Goal: Information Seeking & Learning: Check status

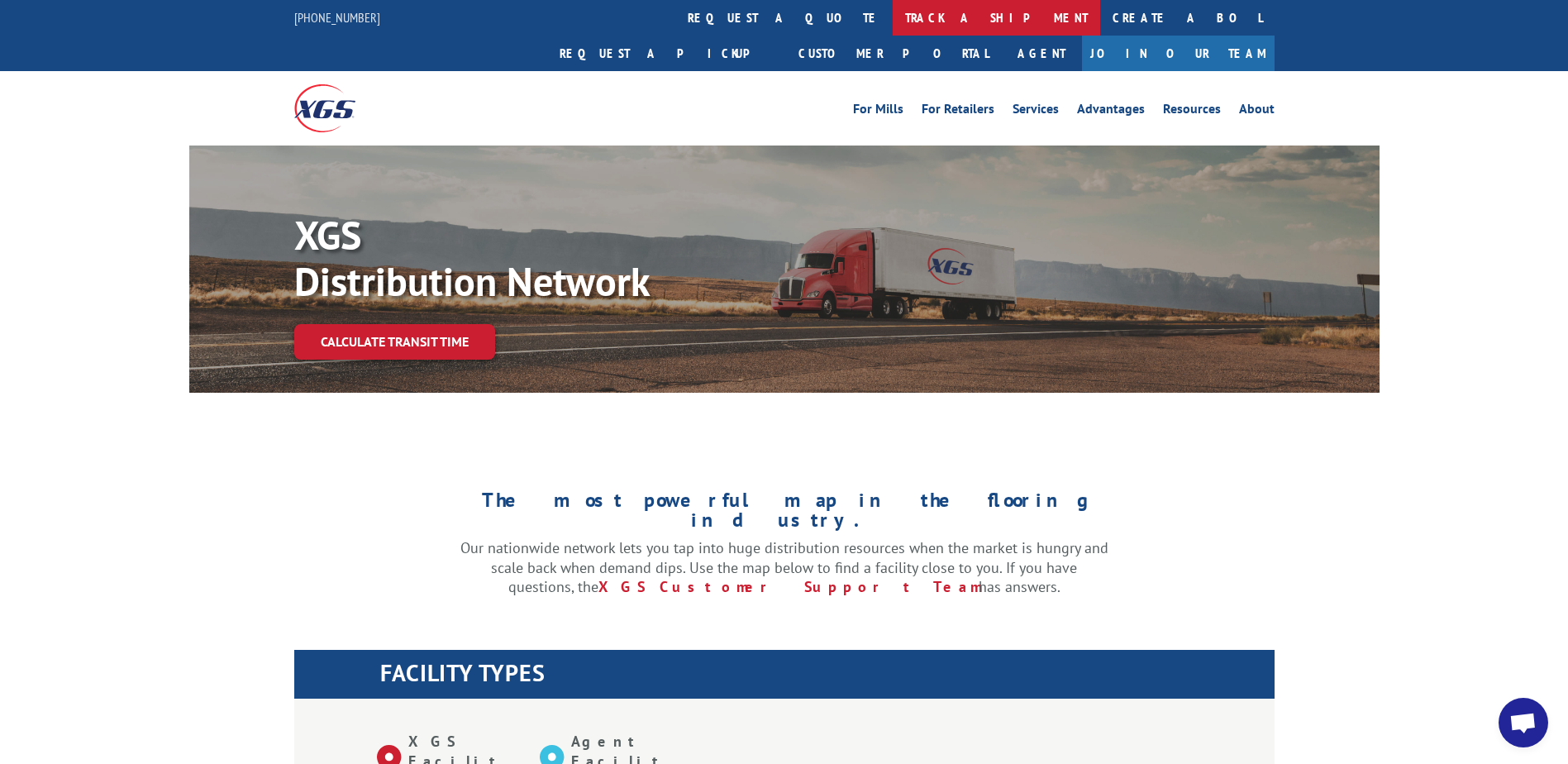
click at [892, 13] on link "track a shipment" at bounding box center [996, 17] width 207 height 36
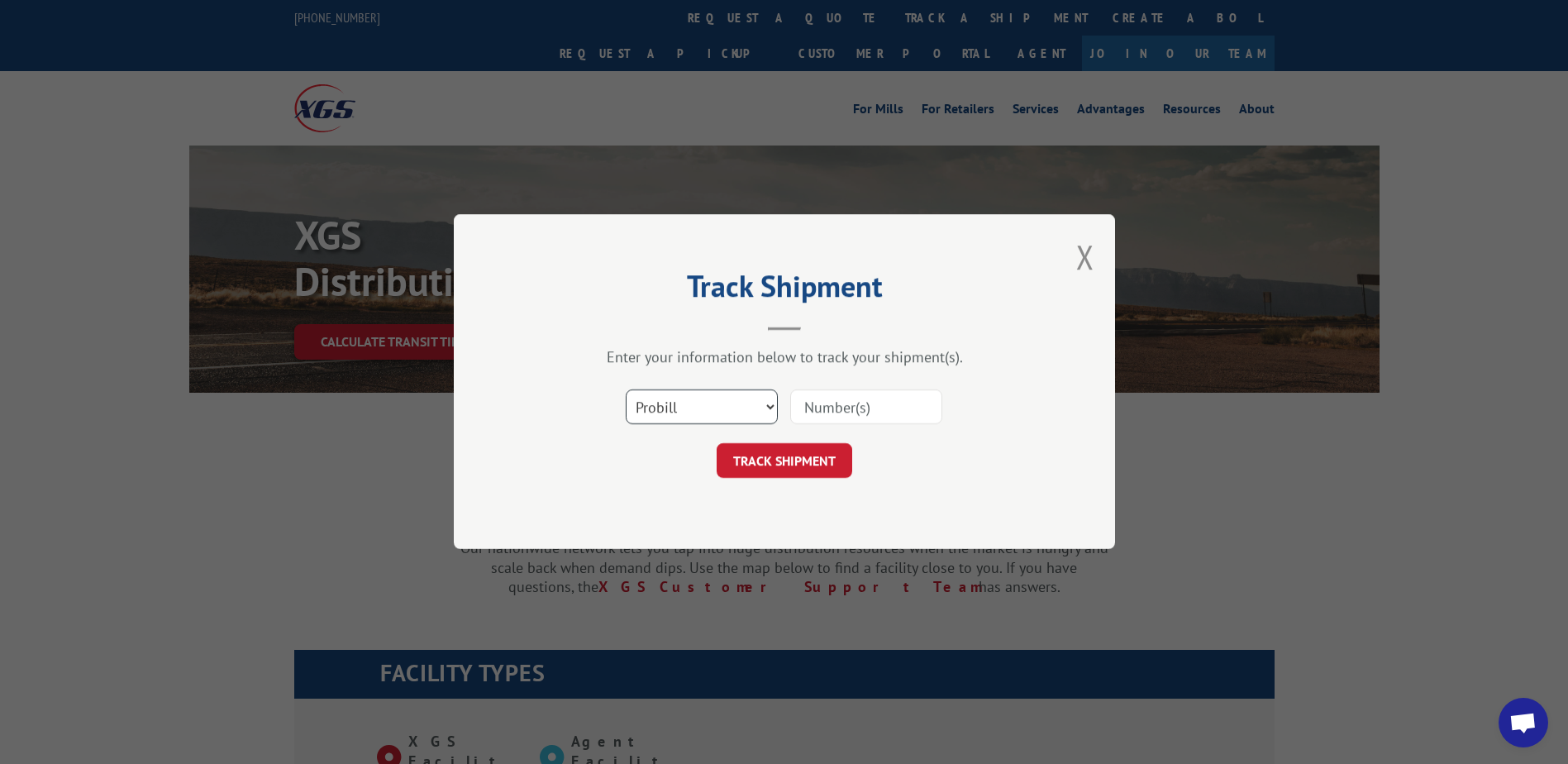
click at [731, 416] on select "Select category... Probill BOL PO" at bounding box center [702, 407] width 152 height 35
select select "bol"
click at [626, 390] on select "Select category... Probill BOL PO" at bounding box center [702, 407] width 152 height 35
click at [863, 417] on input at bounding box center [866, 407] width 152 height 35
paste input "Shipment 0002857210"
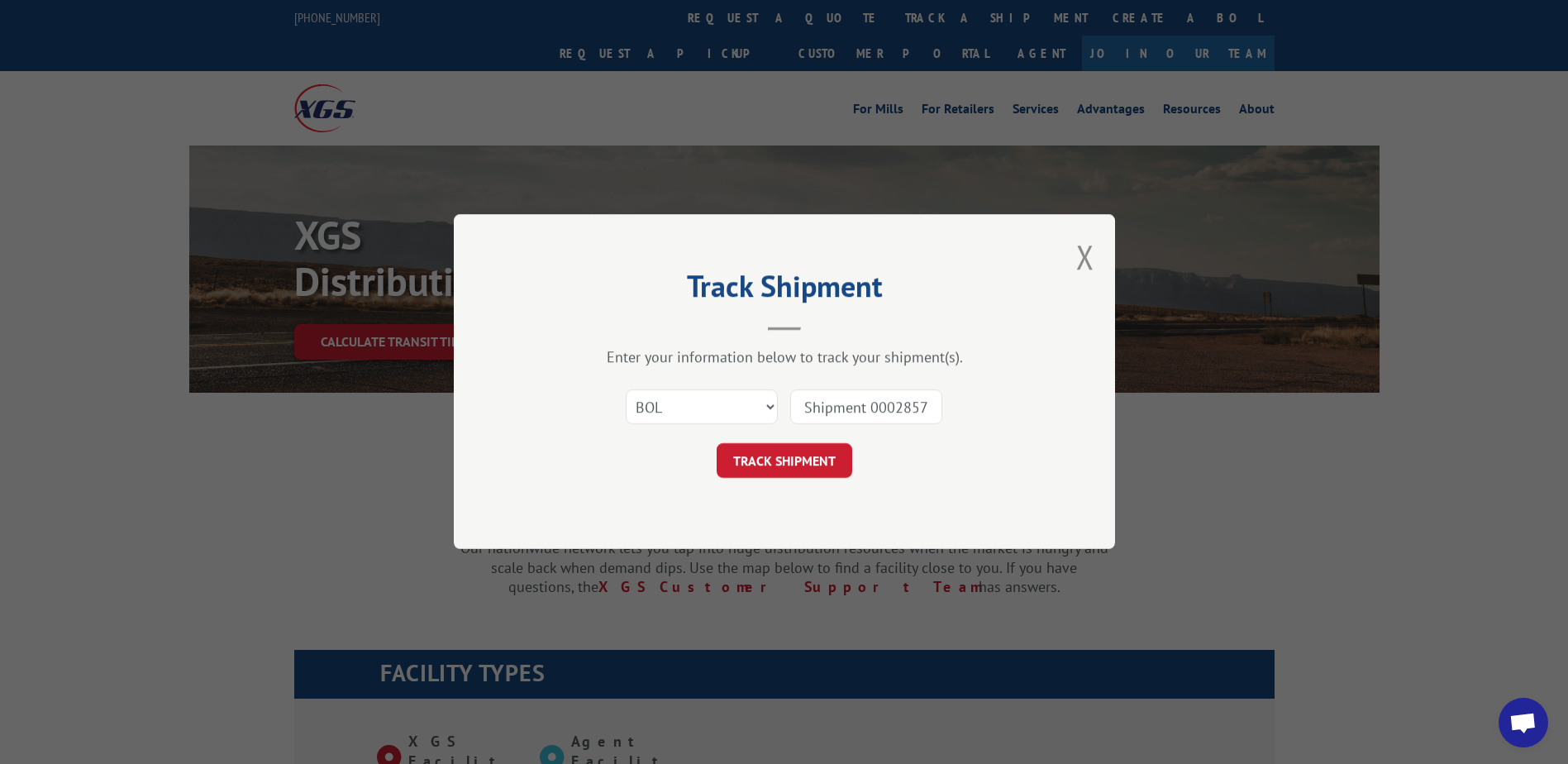
drag, startPoint x: 870, startPoint y: 405, endPoint x: 753, endPoint y: 403, distance: 117.0
click at [753, 403] on div "Select category... Probill BOL PO Shipment 0002857210" at bounding box center [784, 407] width 496 height 54
type input "2857210"
click at [801, 472] on button "TRACK SHIPMENT" at bounding box center [784, 462] width 136 height 35
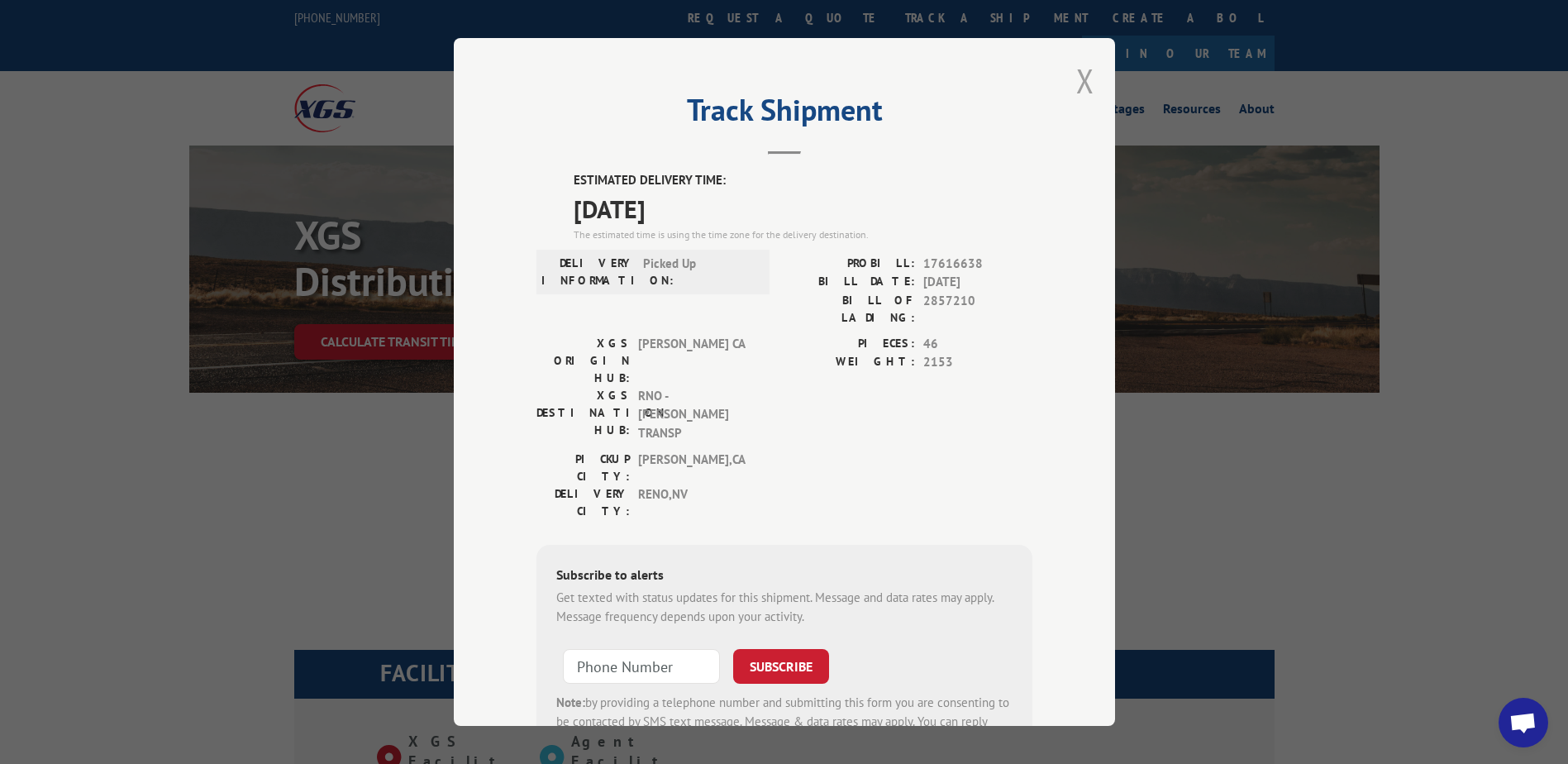
click at [1081, 85] on button "Close modal" at bounding box center [1085, 80] width 18 height 44
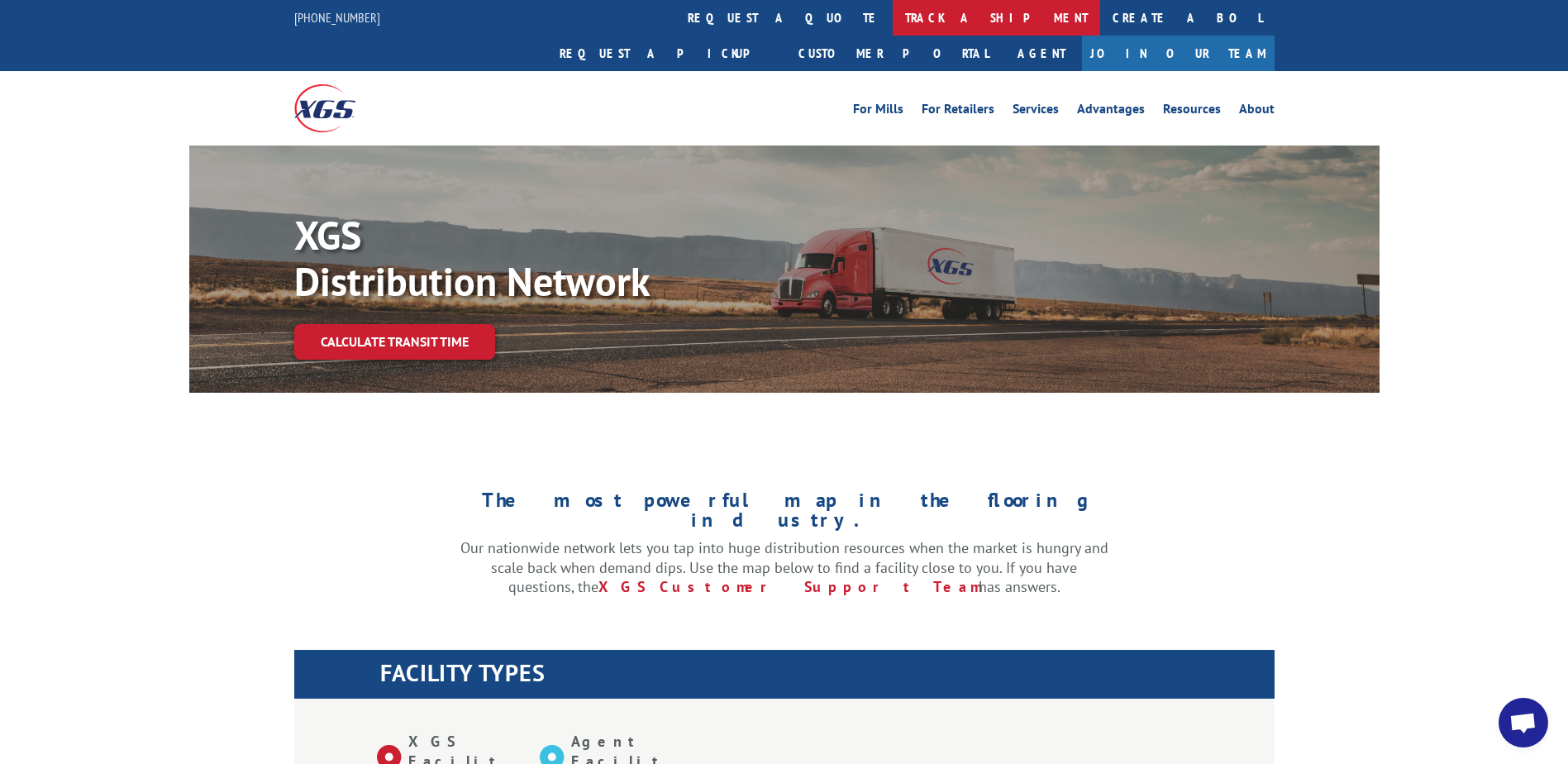
click at [892, 15] on link "track a shipment" at bounding box center [996, 17] width 207 height 36
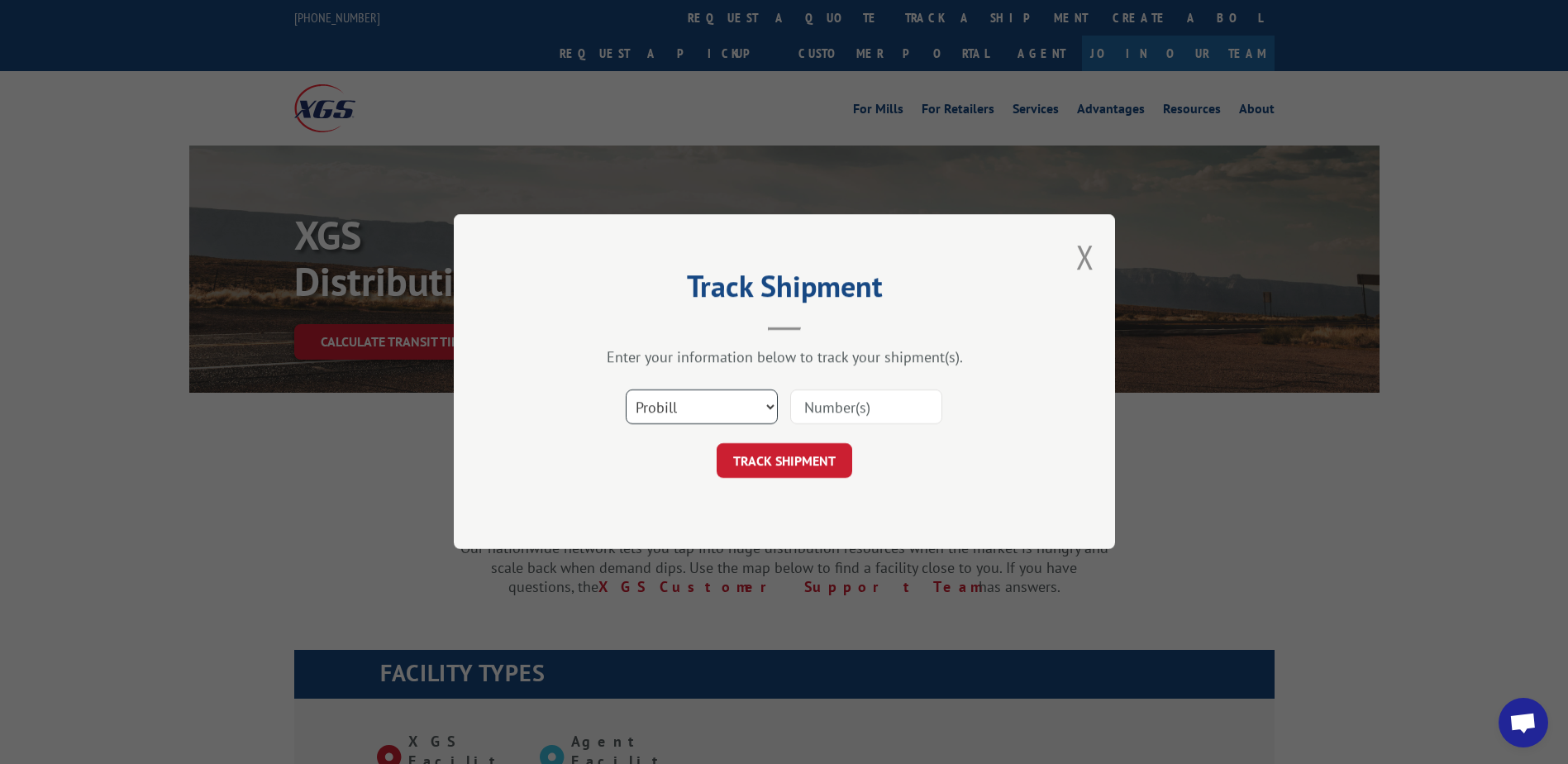
drag, startPoint x: 716, startPoint y: 402, endPoint x: 712, endPoint y: 426, distance: 24.3
click at [716, 402] on select "Select category... Probill BOL PO" at bounding box center [702, 407] width 152 height 35
select select "bol"
click at [626, 390] on select "Select category... Probill BOL PO" at bounding box center [702, 407] width 152 height 35
click at [839, 394] on input at bounding box center [866, 407] width 152 height 35
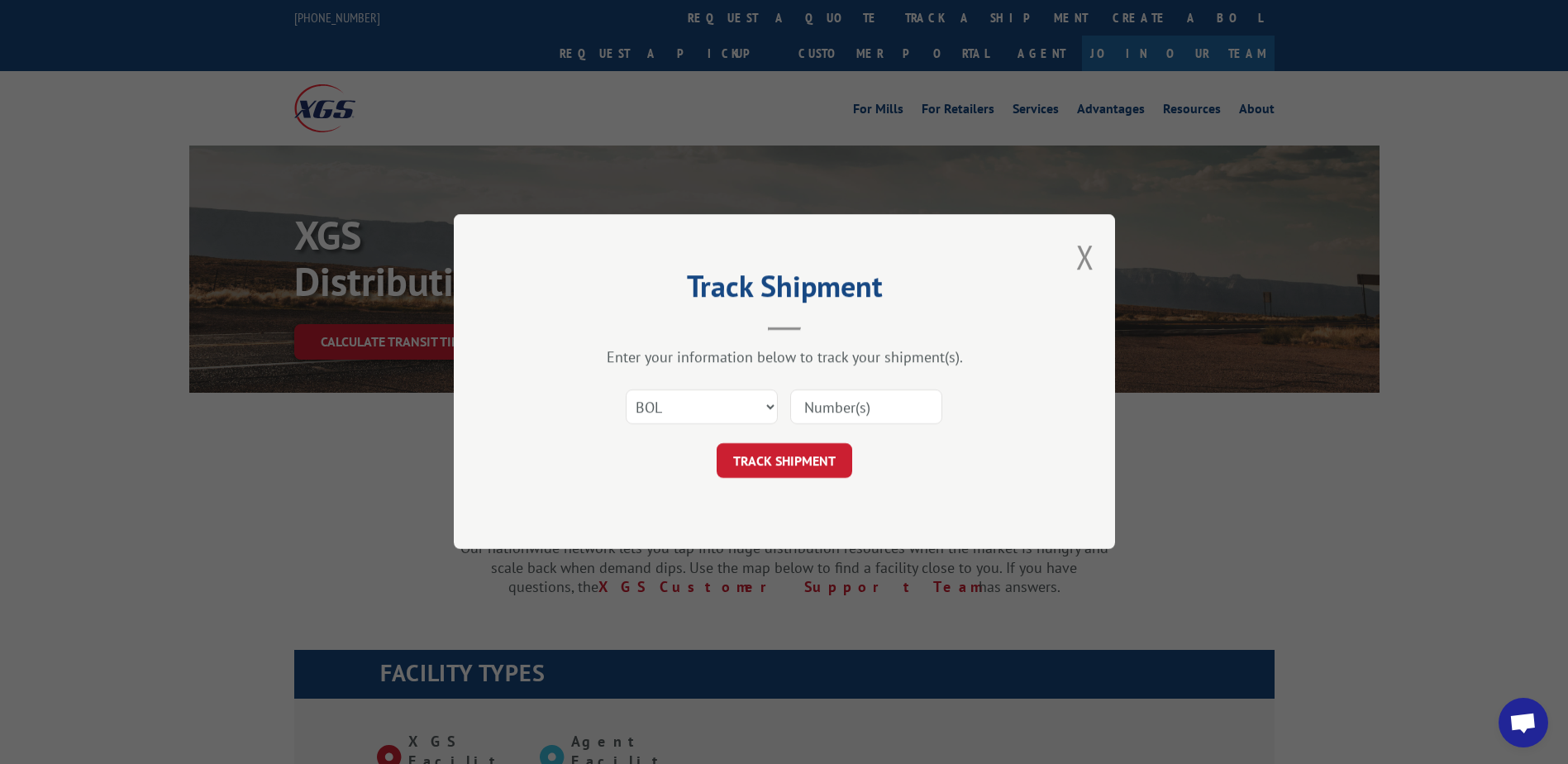
paste input "Shipment 0002857210"
drag, startPoint x: 872, startPoint y: 412, endPoint x: 705, endPoint y: 390, distance: 168.4
click at [705, 390] on div "Select category... Probill BOL PO Shipment 0002857210" at bounding box center [784, 407] width 496 height 54
type input "2857210"
click at [821, 460] on button "TRACK SHIPMENT" at bounding box center [784, 462] width 136 height 35
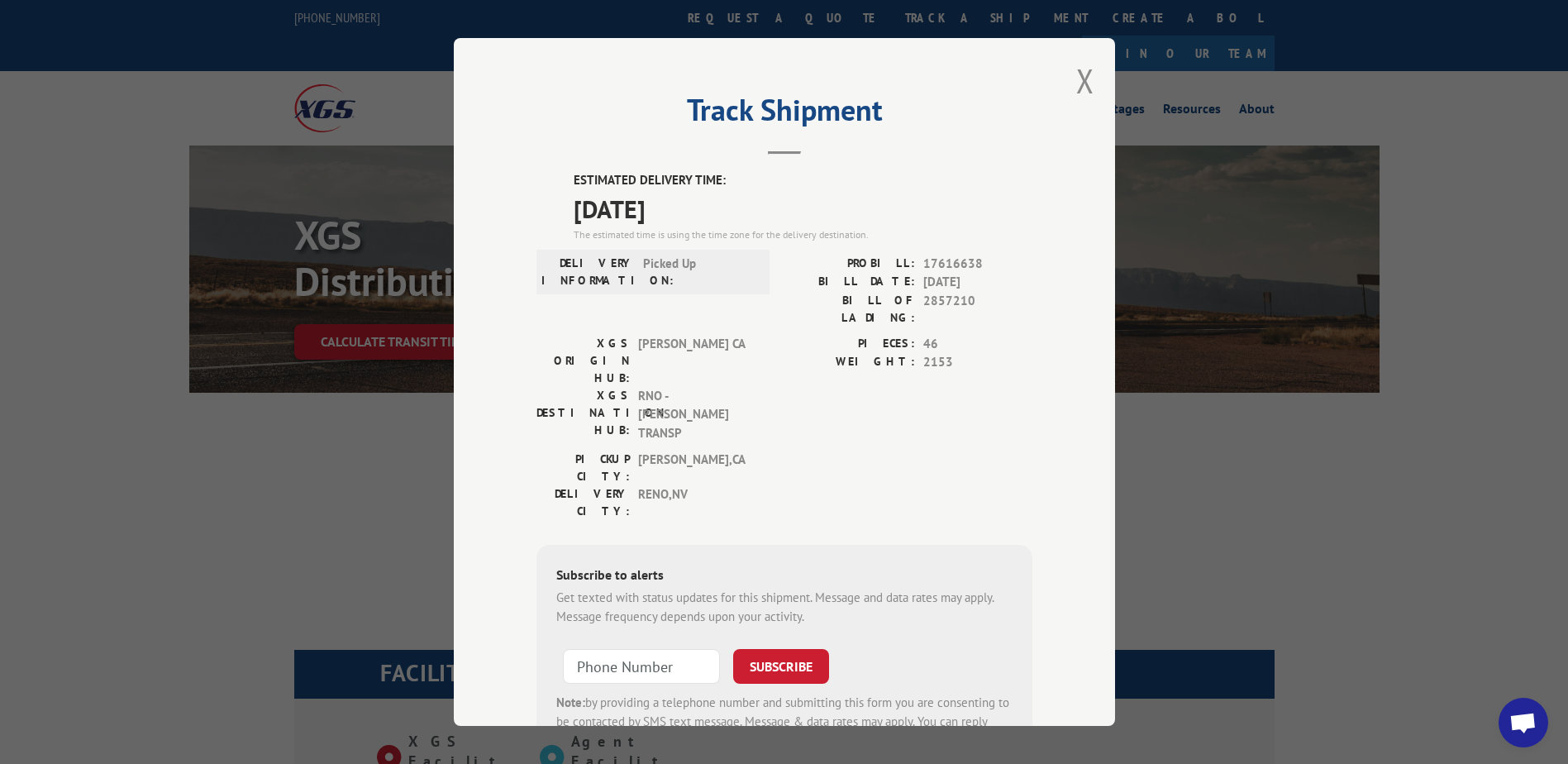
click at [757, 187] on label "ESTIMATED DELIVERY TIME:" at bounding box center [802, 180] width 459 height 19
click at [1062, 87] on div "Track Shipment ESTIMATED DELIVERY TIME: [DATE] The estimated time is using the …" at bounding box center [785, 382] width 662 height 687
